Goal: Task Accomplishment & Management: Manage account settings

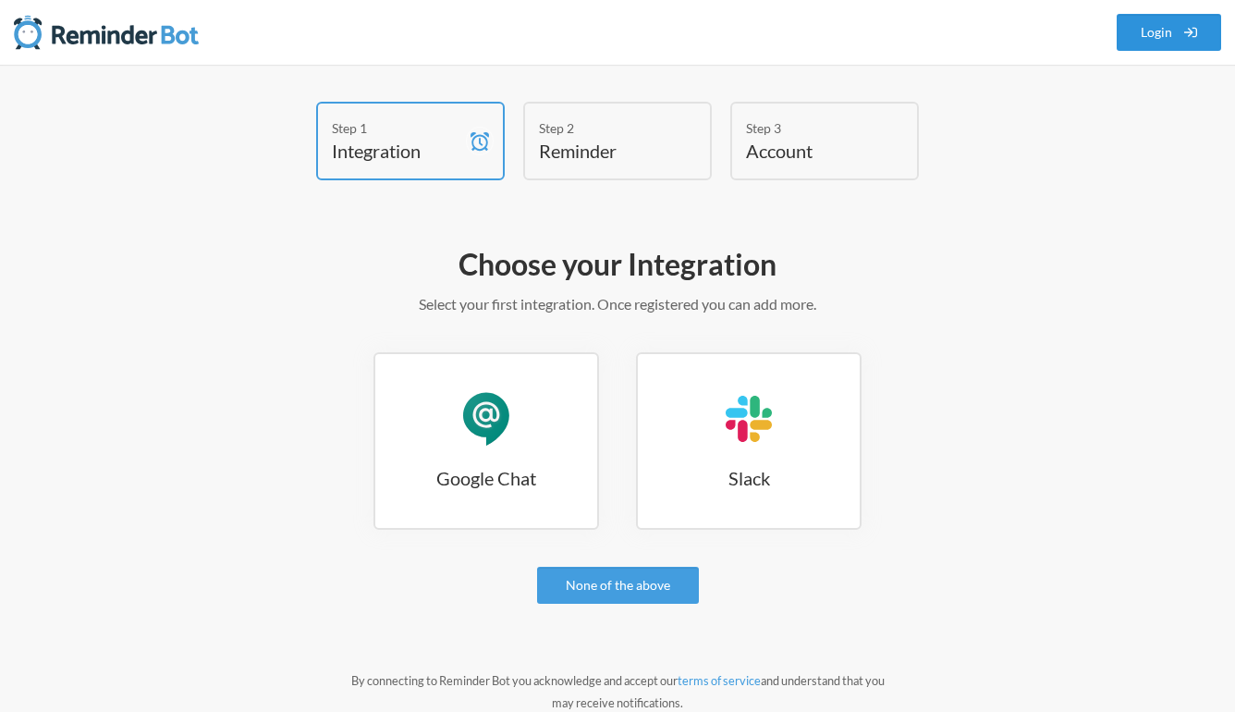
click at [1152, 37] on link "Login" at bounding box center [1169, 32] width 105 height 37
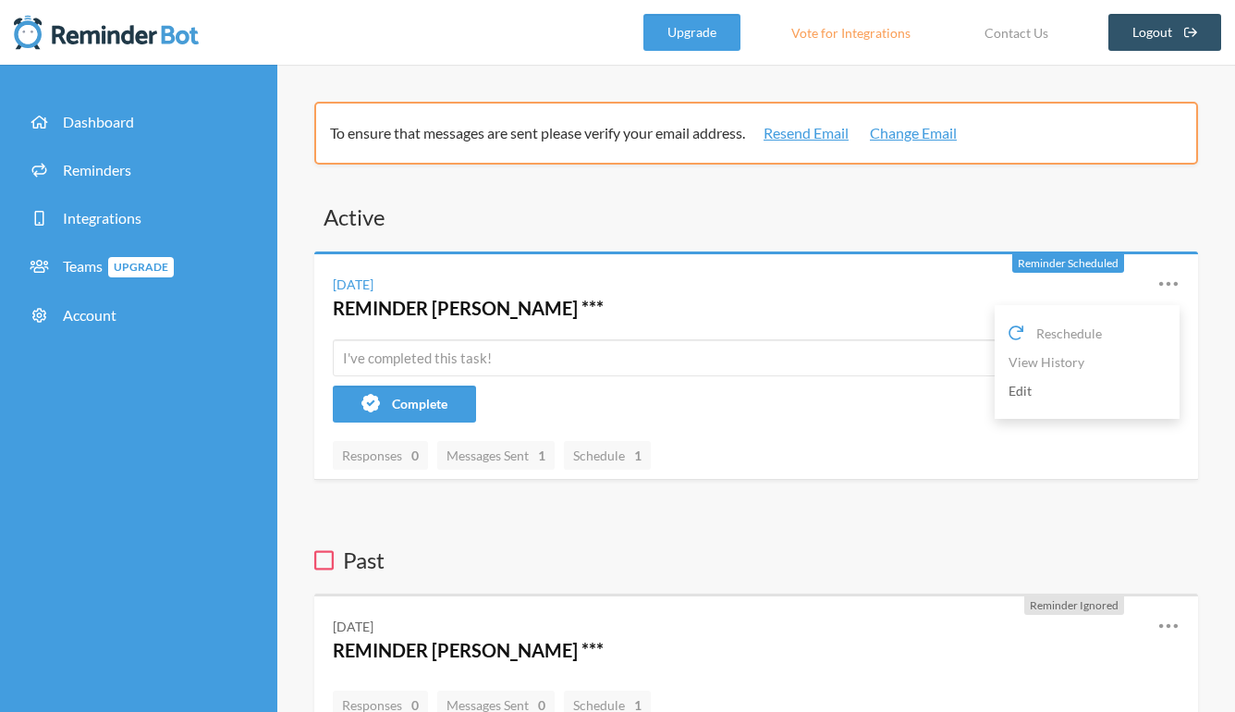
click at [1055, 385] on link "Edit" at bounding box center [1087, 390] width 157 height 29
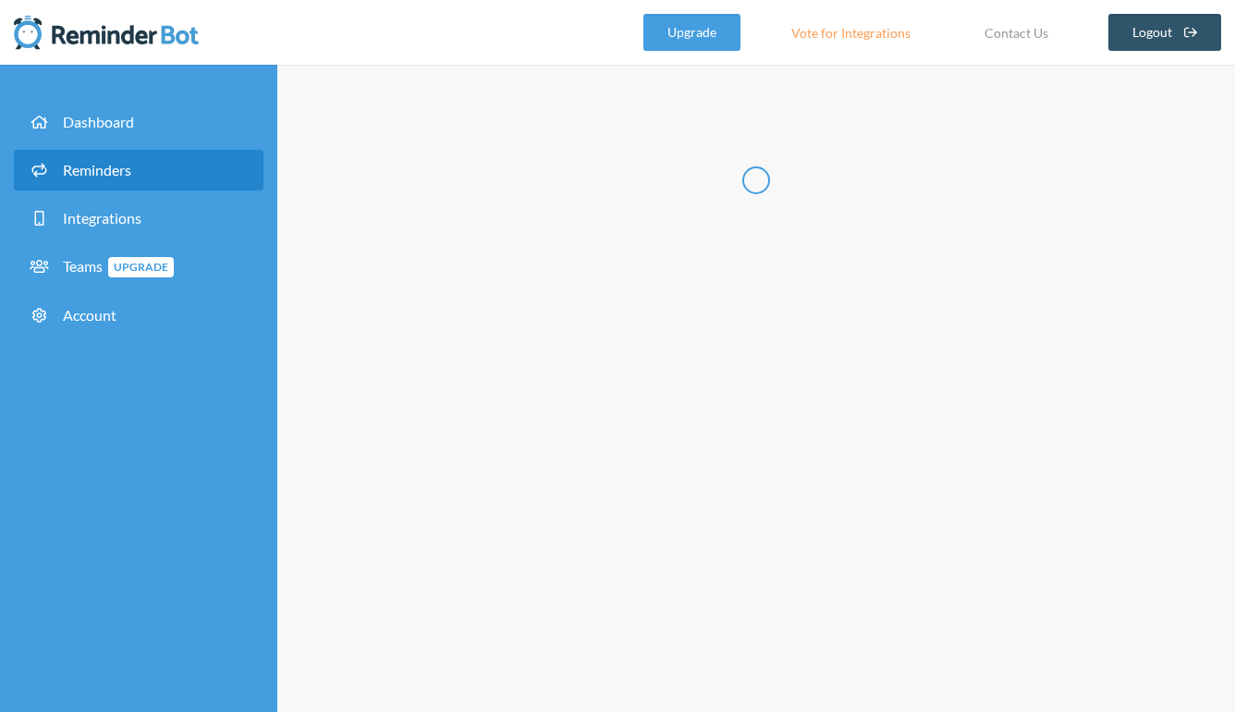
type input "REMINDER [PERSON_NAME] ***"
select select "09:00:00"
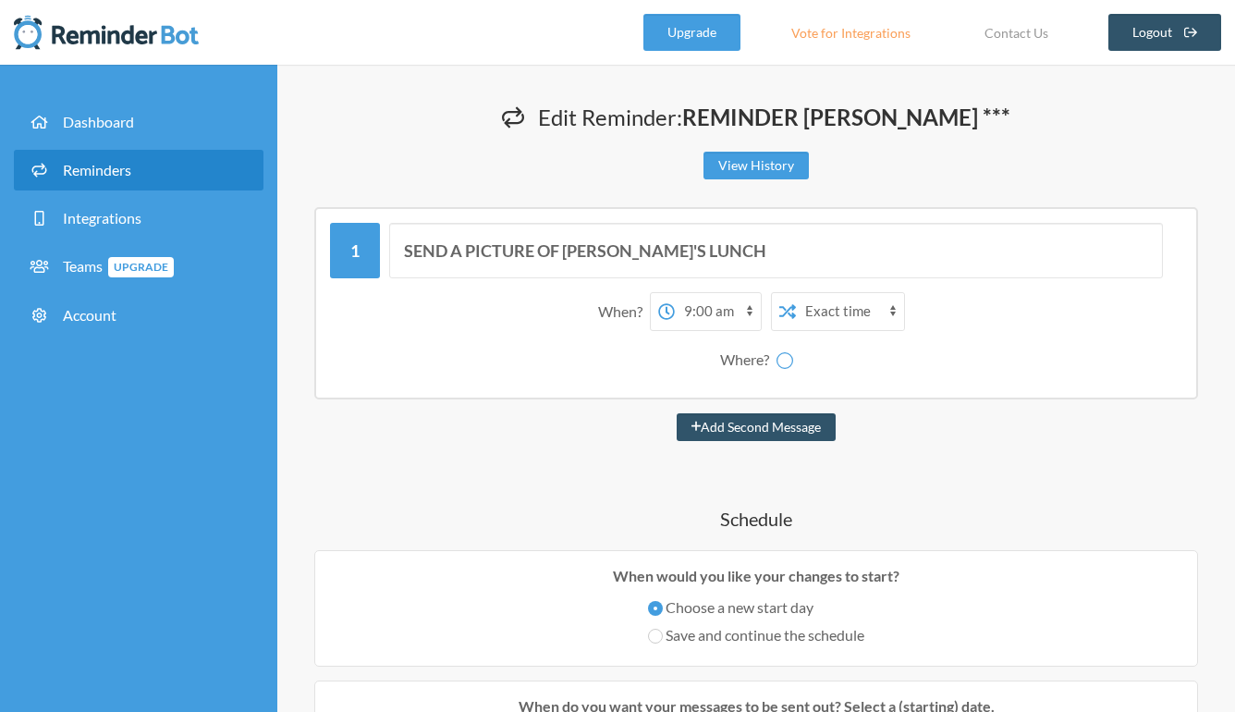
select select "spaces/AAAA57vRosQ"
click at [717, 304] on select "12:00 am 12:15 am 12:30 am 12:45 am 1:00 am 1:15 am 1:30 am 1:45 am 2:00 am 2:1…" at bounding box center [718, 311] width 86 height 37
select select "08:00:00"
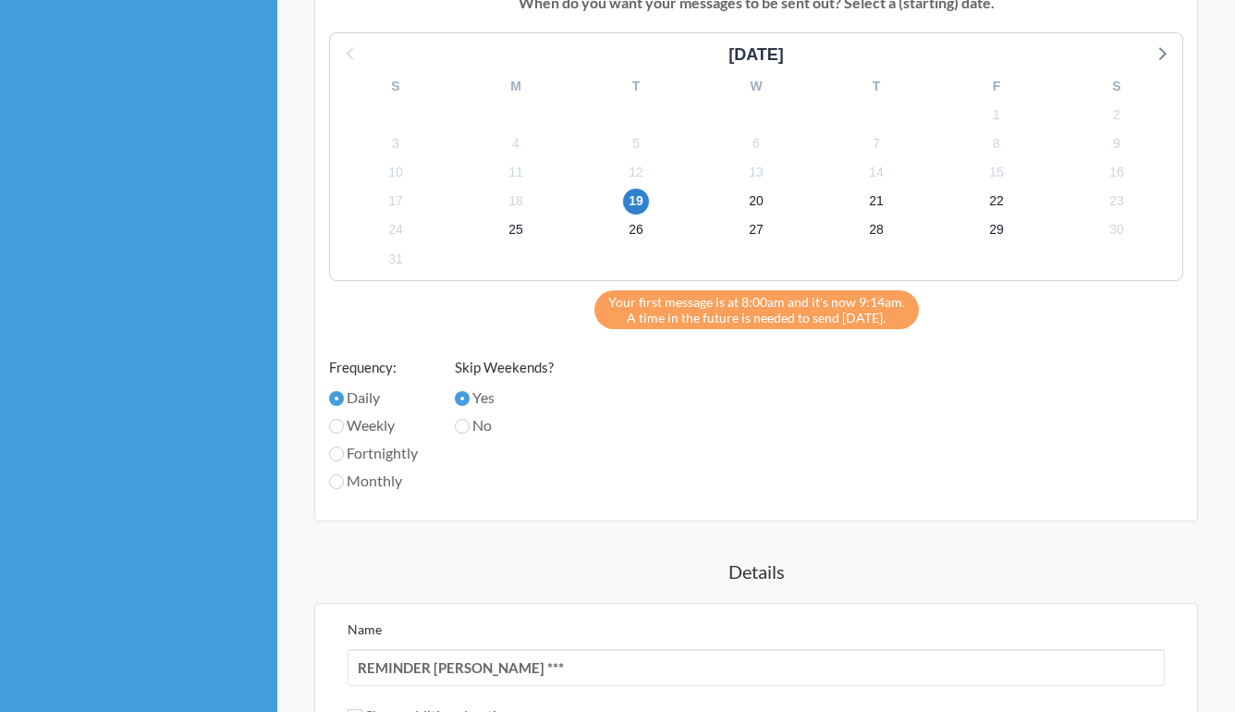
scroll to position [1061, 0]
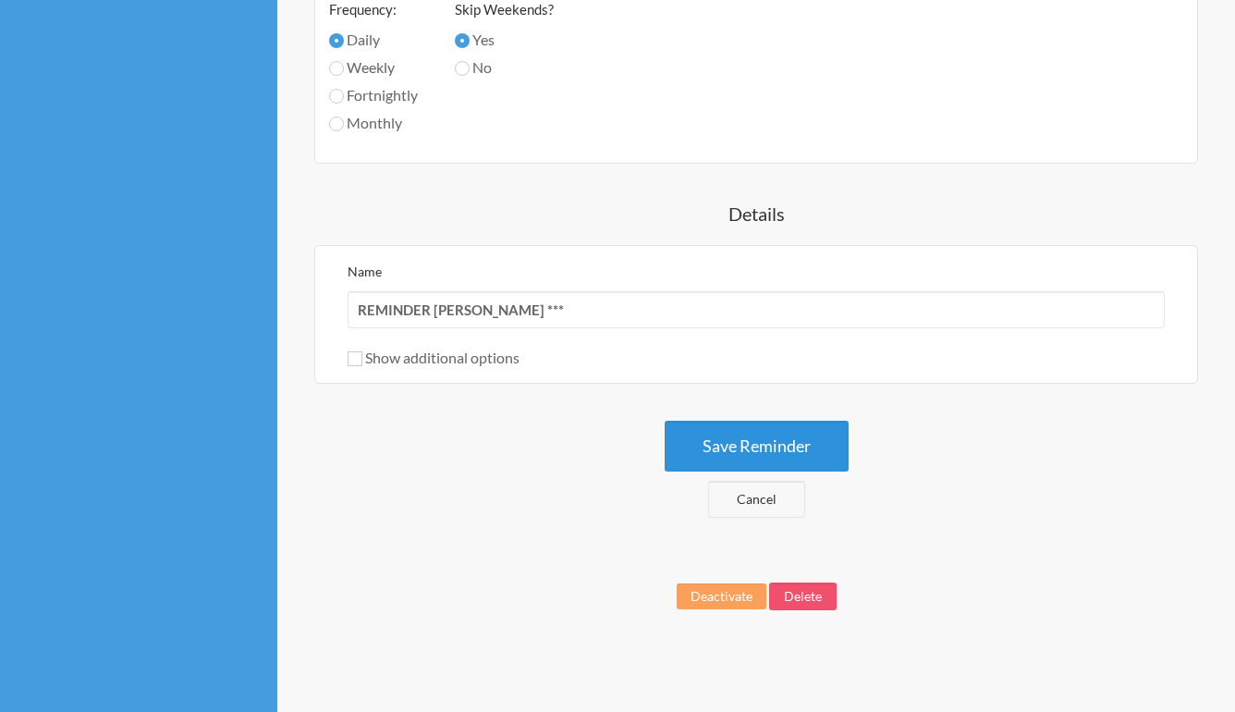
click at [716, 456] on button "Save Reminder" at bounding box center [757, 446] width 184 height 51
